Goal: Unclear: Browse casually

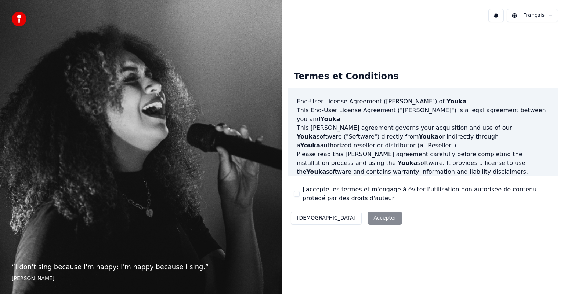
click at [340, 219] on div "Décliner Accepter" at bounding box center [346, 218] width 117 height 19
click at [343, 218] on div "Décliner Accepter" at bounding box center [346, 218] width 117 height 19
click at [344, 218] on div "Décliner Accepter" at bounding box center [346, 218] width 117 height 19
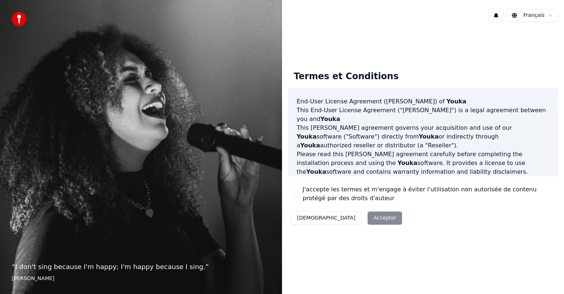
click at [344, 218] on div "Décliner Accepter" at bounding box center [346, 218] width 117 height 19
